Goal: Task Accomplishment & Management: Use online tool/utility

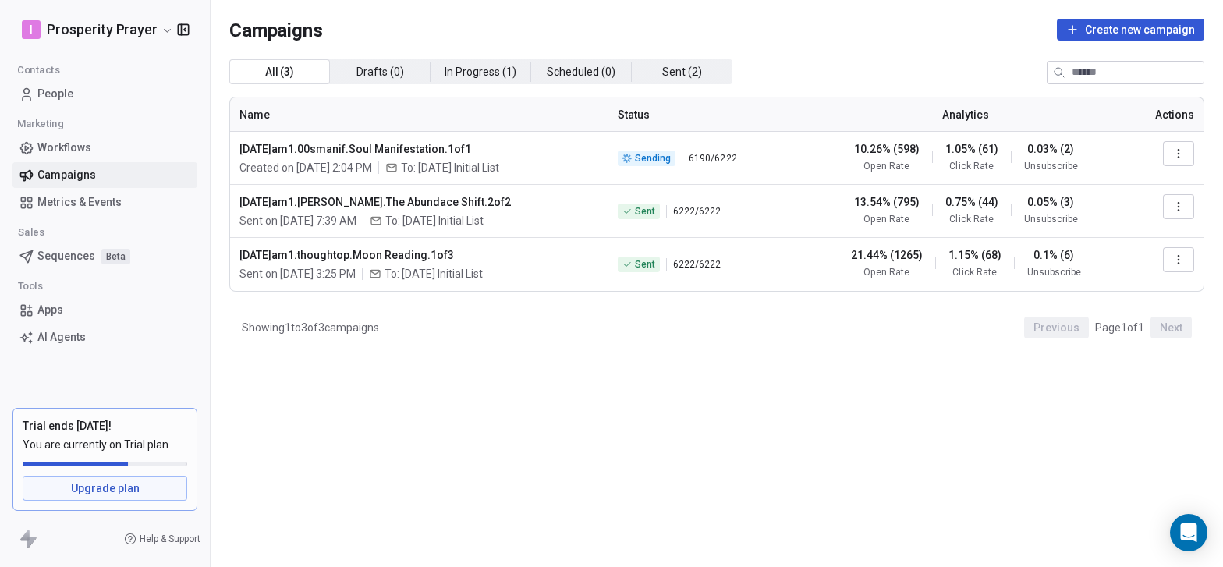
click at [392, 144] on span "[DATE]am1.00smanif.Soul Manifestation.1of1" at bounding box center [419, 149] width 360 height 16
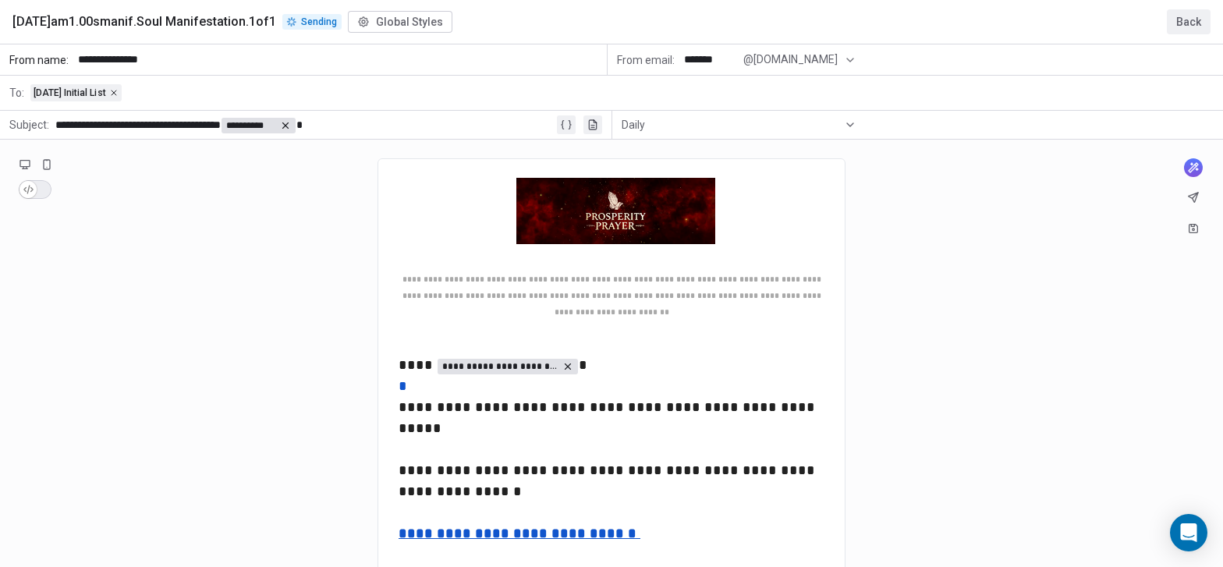
click at [1179, 26] on button "Back" at bounding box center [1189, 21] width 44 height 25
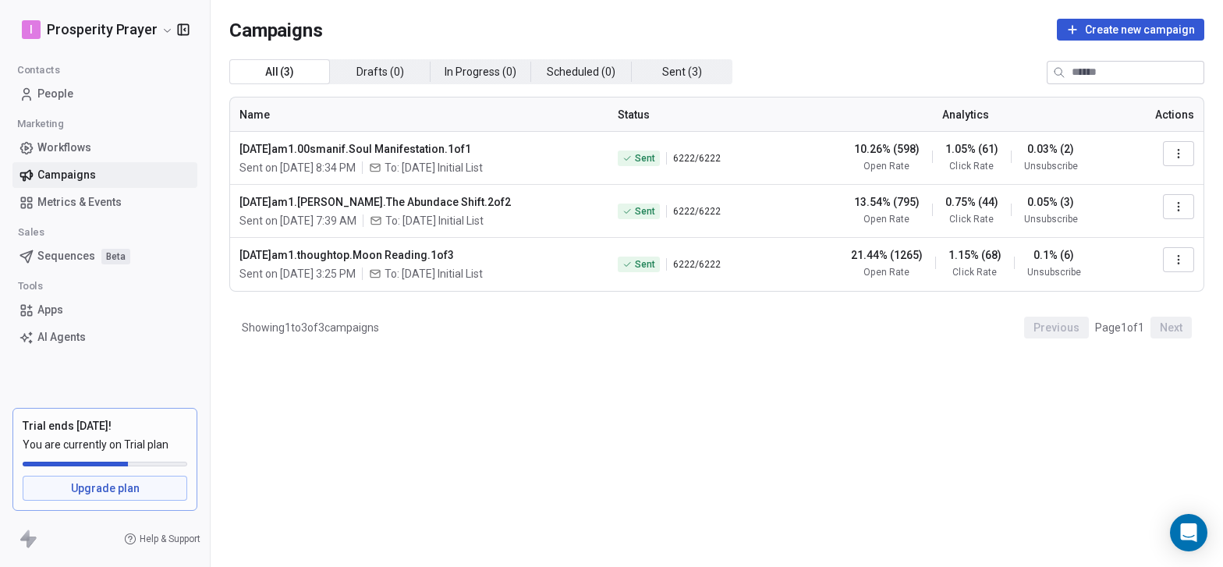
click at [165, 29] on html "I Prosperity Prayer Contacts People Marketing Workflows Campaigns Metrics & Eve…" at bounding box center [611, 283] width 1223 height 567
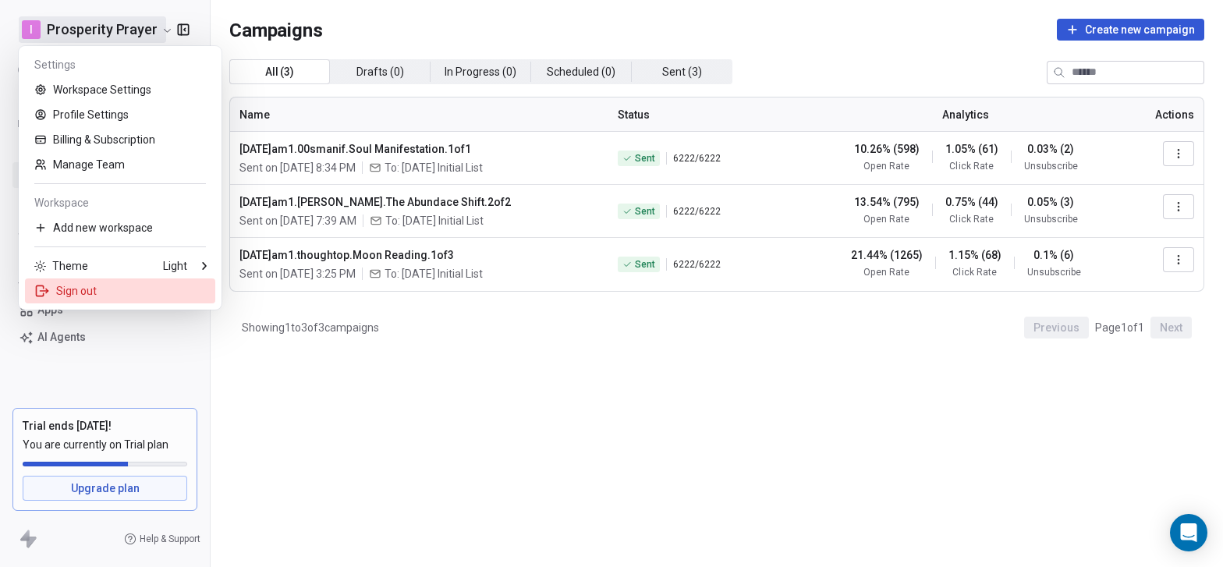
click at [87, 285] on div "Sign out" at bounding box center [120, 290] width 190 height 25
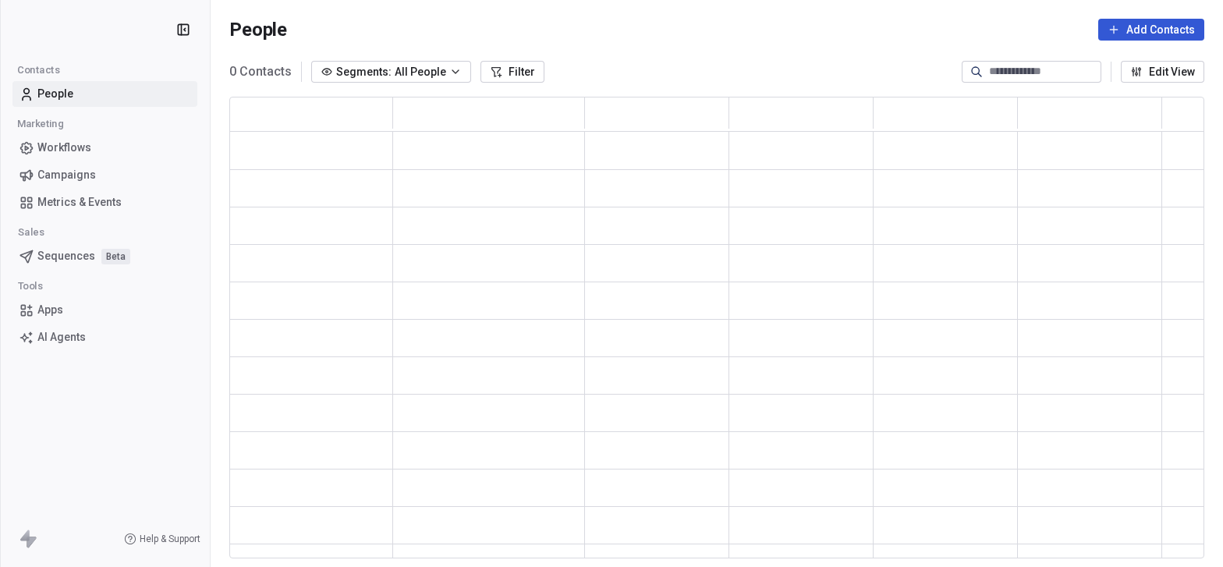
scroll to position [461, 975]
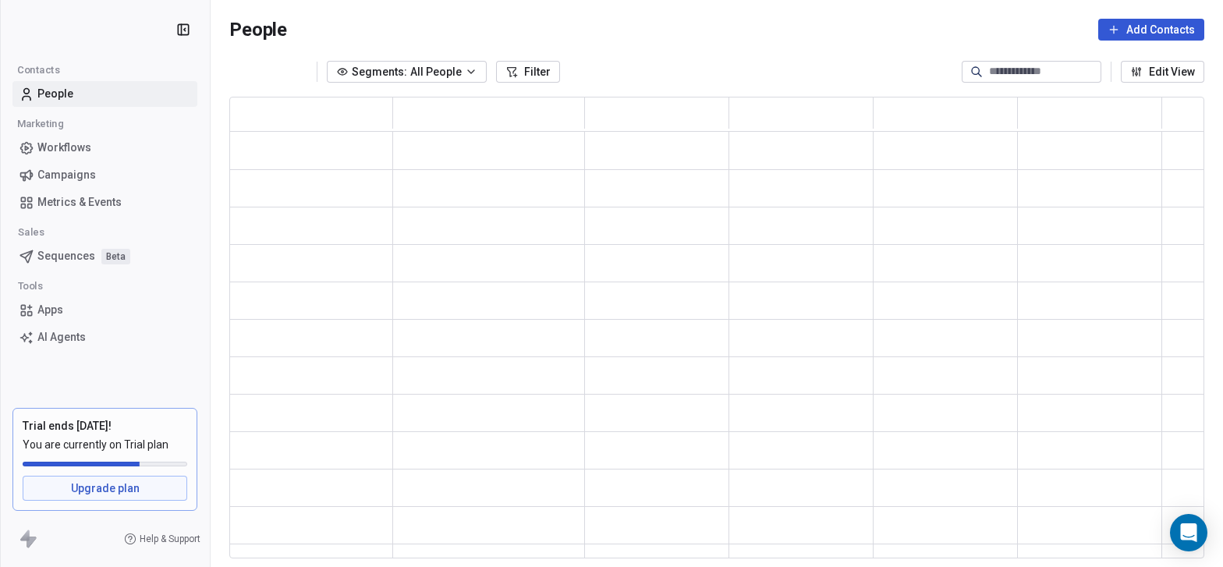
click at [76, 175] on span "Campaigns" at bounding box center [66, 175] width 59 height 16
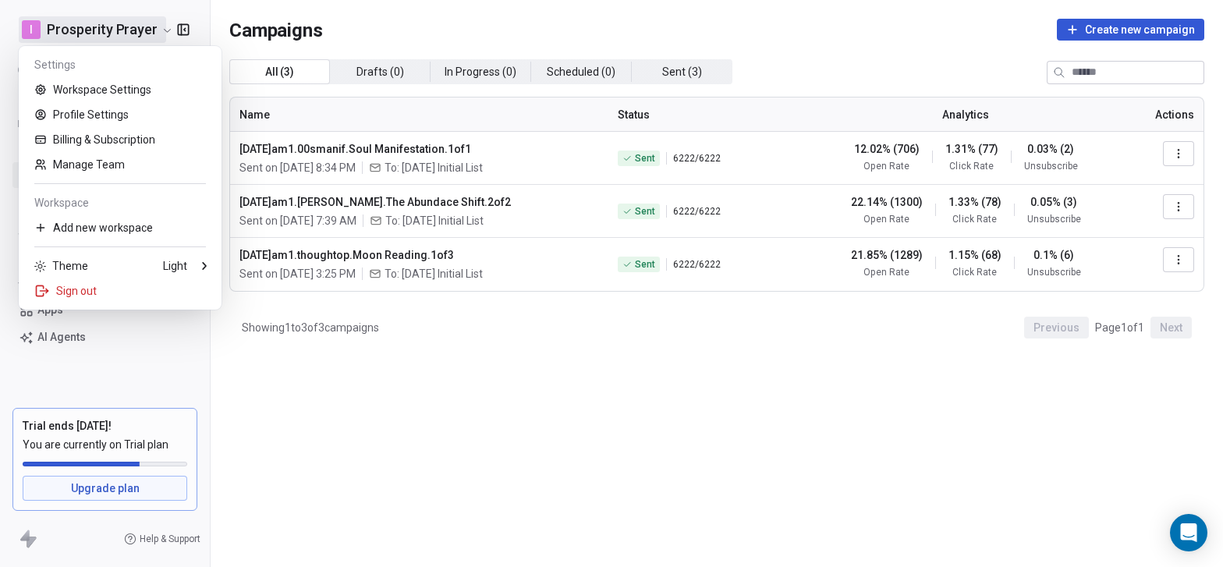
click at [165, 26] on html "I Prosperity Prayer Contacts People Marketing Workflows Campaigns Metrics & Eve…" at bounding box center [611, 283] width 1223 height 567
